Goal: Communication & Community: Share content

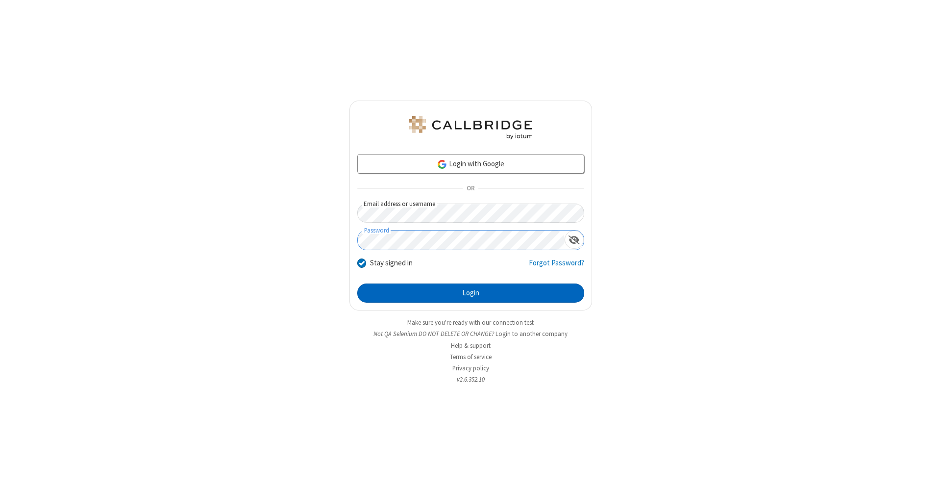
click at [471, 293] on button "Login" at bounding box center [470, 293] width 227 height 20
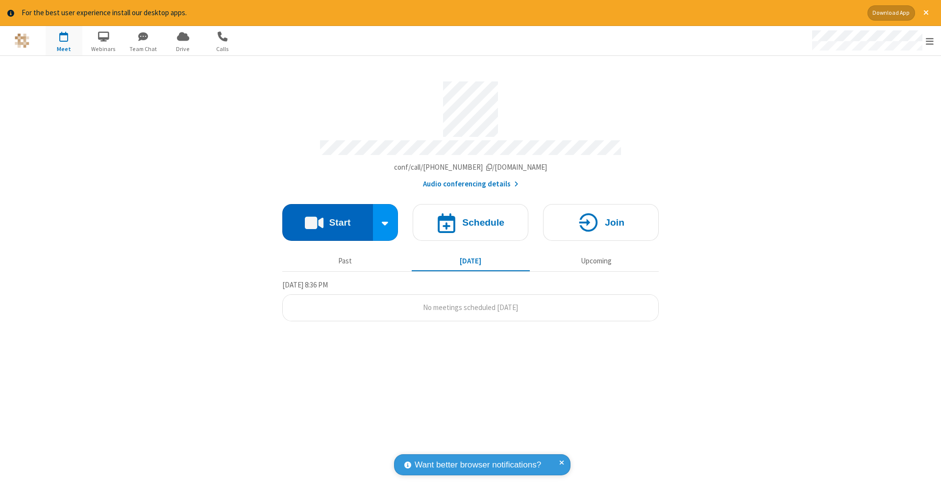
click at [327, 217] on button "Start" at bounding box center [327, 222] width 91 height 37
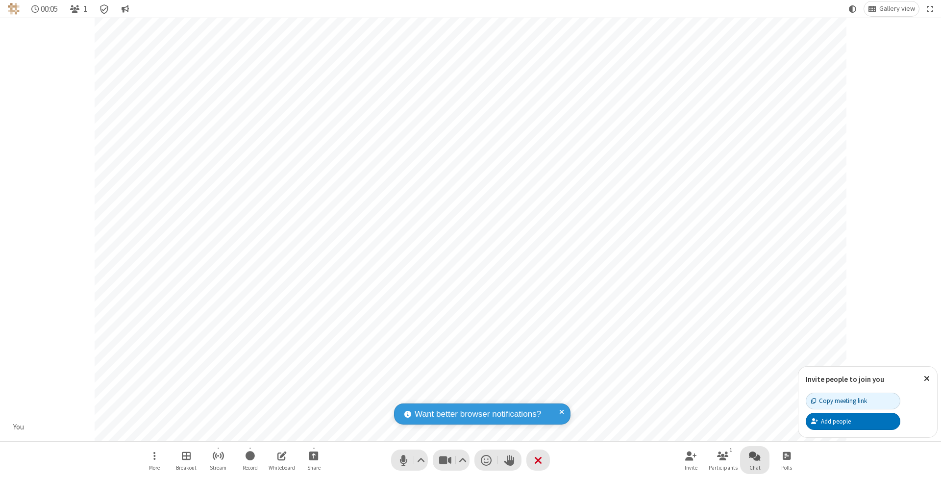
click at [754, 455] on span "Open chat" at bounding box center [755, 455] width 12 height 12
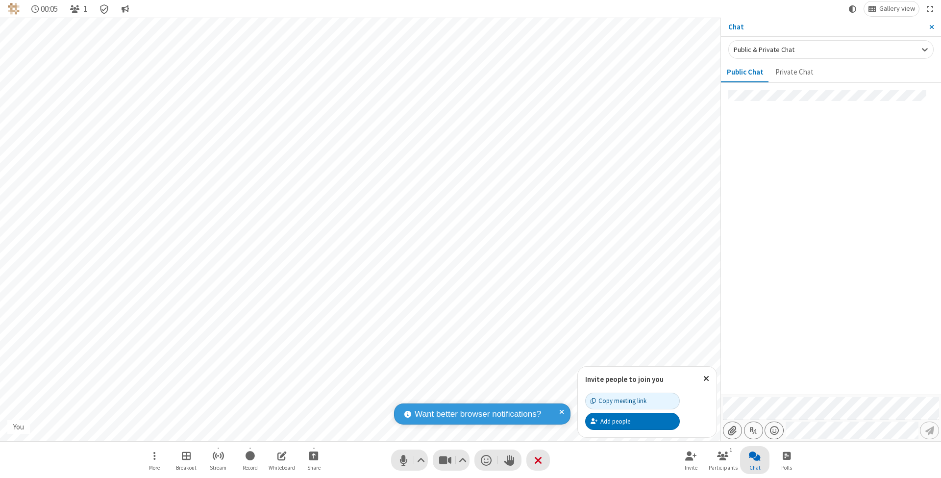
type input "C:\fakepath\doc_test.docx"
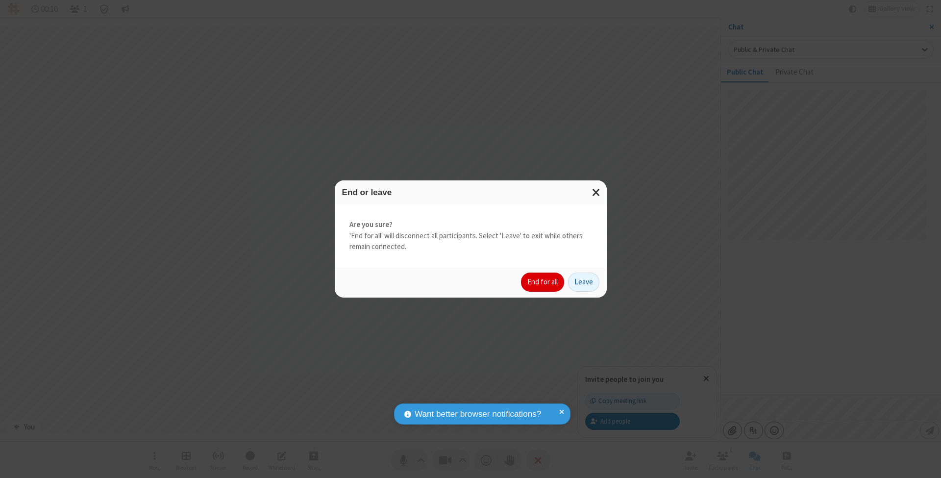
click at [543, 281] on button "End for all" at bounding box center [542, 283] width 43 height 20
